Goal: Task Accomplishment & Management: Complete application form

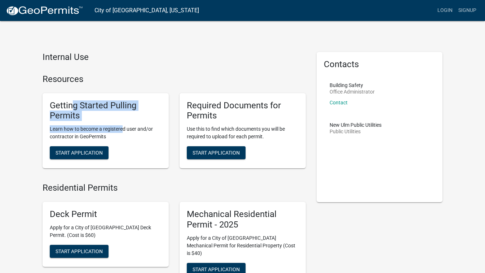
drag, startPoint x: 71, startPoint y: 103, endPoint x: 123, endPoint y: 122, distance: 55.7
click at [123, 122] on div "Getting Started Pulling Permits Learn how to become a registered user and/or co…" at bounding box center [106, 130] width 126 height 75
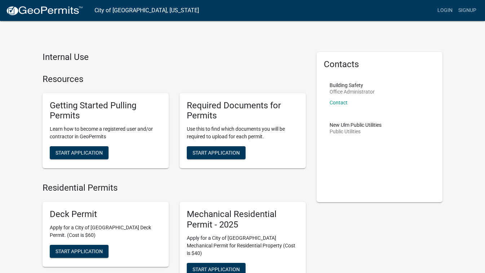
drag, startPoint x: 123, startPoint y: 122, endPoint x: 138, endPoint y: 122, distance: 14.4
click at [138, 122] on div "Getting Started Pulling Permits Learn how to become a registered user and/or co…" at bounding box center [106, 130] width 126 height 75
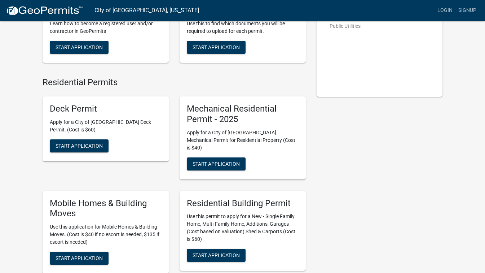
scroll to position [108, 0]
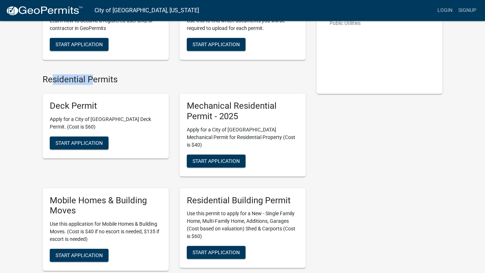
drag, startPoint x: 54, startPoint y: 77, endPoint x: 90, endPoint y: 74, distance: 35.9
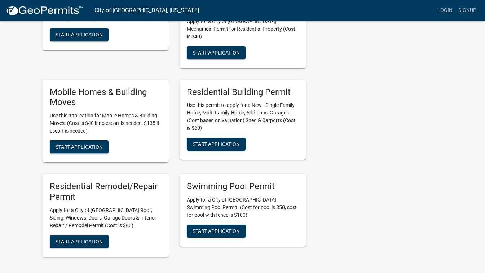
scroll to position [253, 0]
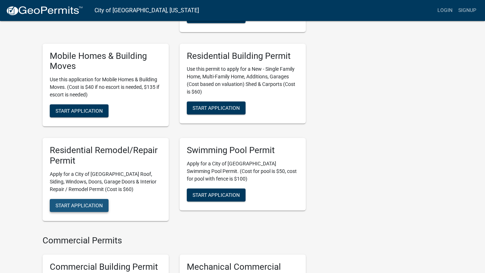
click at [84, 202] on span "Start Application" at bounding box center [79, 205] width 47 height 6
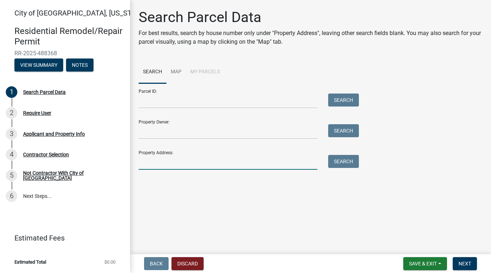
click at [228, 167] on input "Property Address:" at bounding box center [228, 162] width 179 height 15
type input "100"
